Goal: Check status

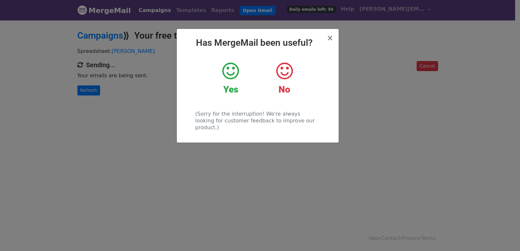
click at [100, 91] on div "× Has MergeMail been useful? Yes No (Sorry for the interruption! We're always l…" at bounding box center [260, 135] width 520 height 232
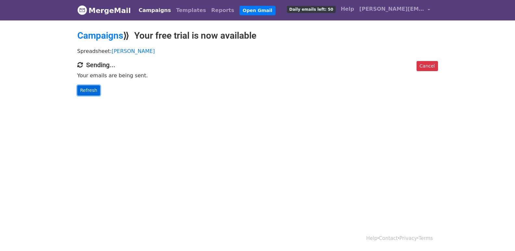
click at [90, 89] on link "Refresh" at bounding box center [88, 90] width 23 height 10
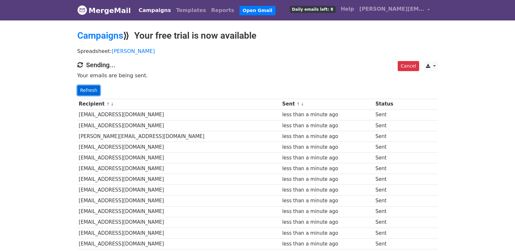
click at [83, 89] on link "Refresh" at bounding box center [88, 90] width 23 height 10
click at [84, 89] on link "Refresh" at bounding box center [88, 90] width 23 height 10
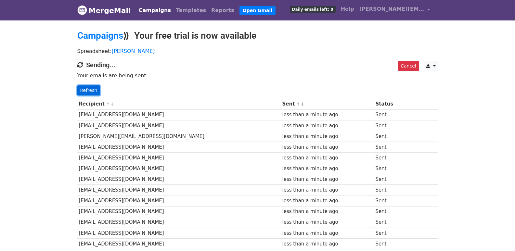
click at [84, 89] on link "Refresh" at bounding box center [88, 90] width 23 height 10
